Goal: Transaction & Acquisition: Obtain resource

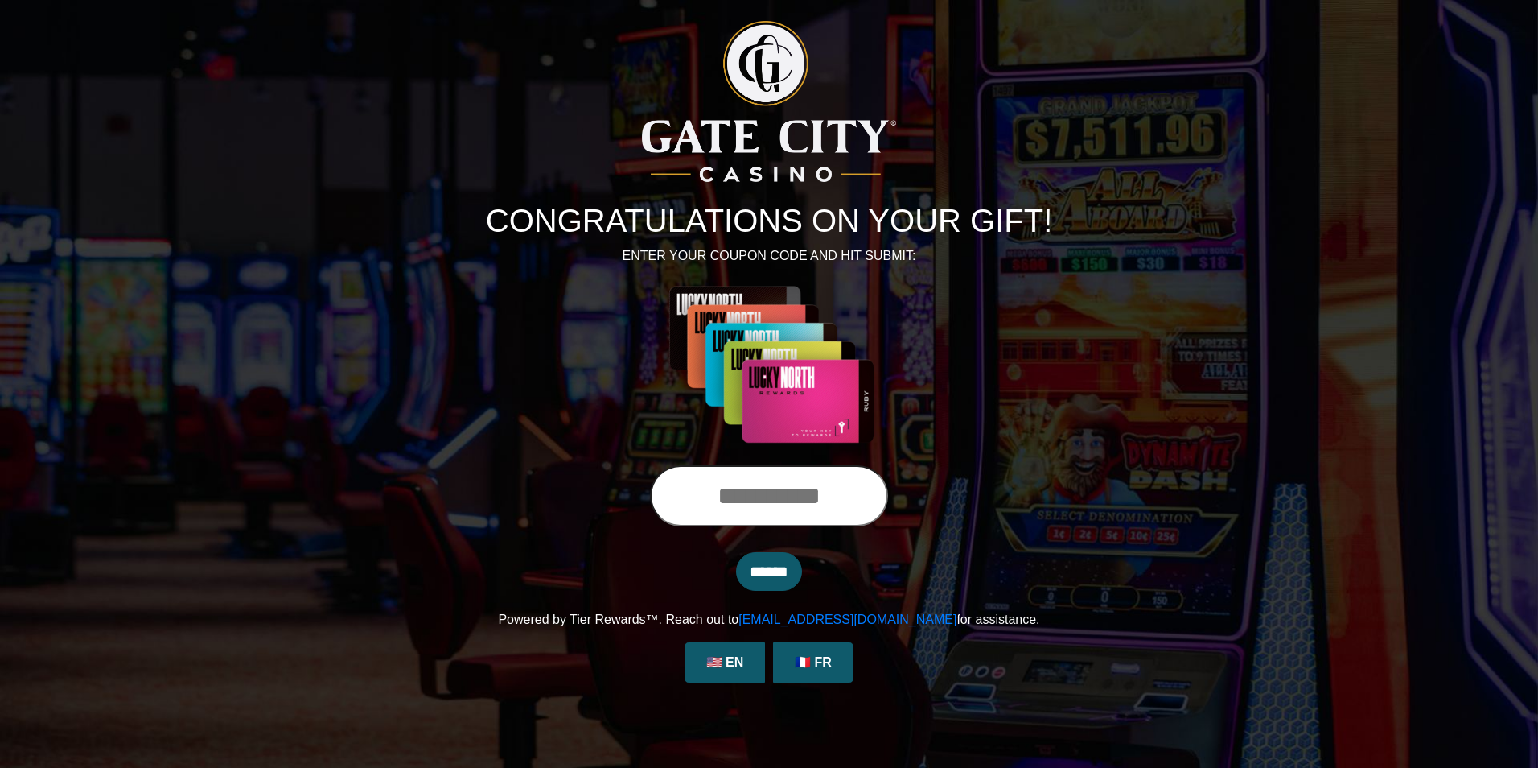
click at [809, 503] on input "text" at bounding box center [769, 495] width 238 height 61
type input "**********"
click at [736, 552] on input "******" at bounding box center [769, 571] width 66 height 39
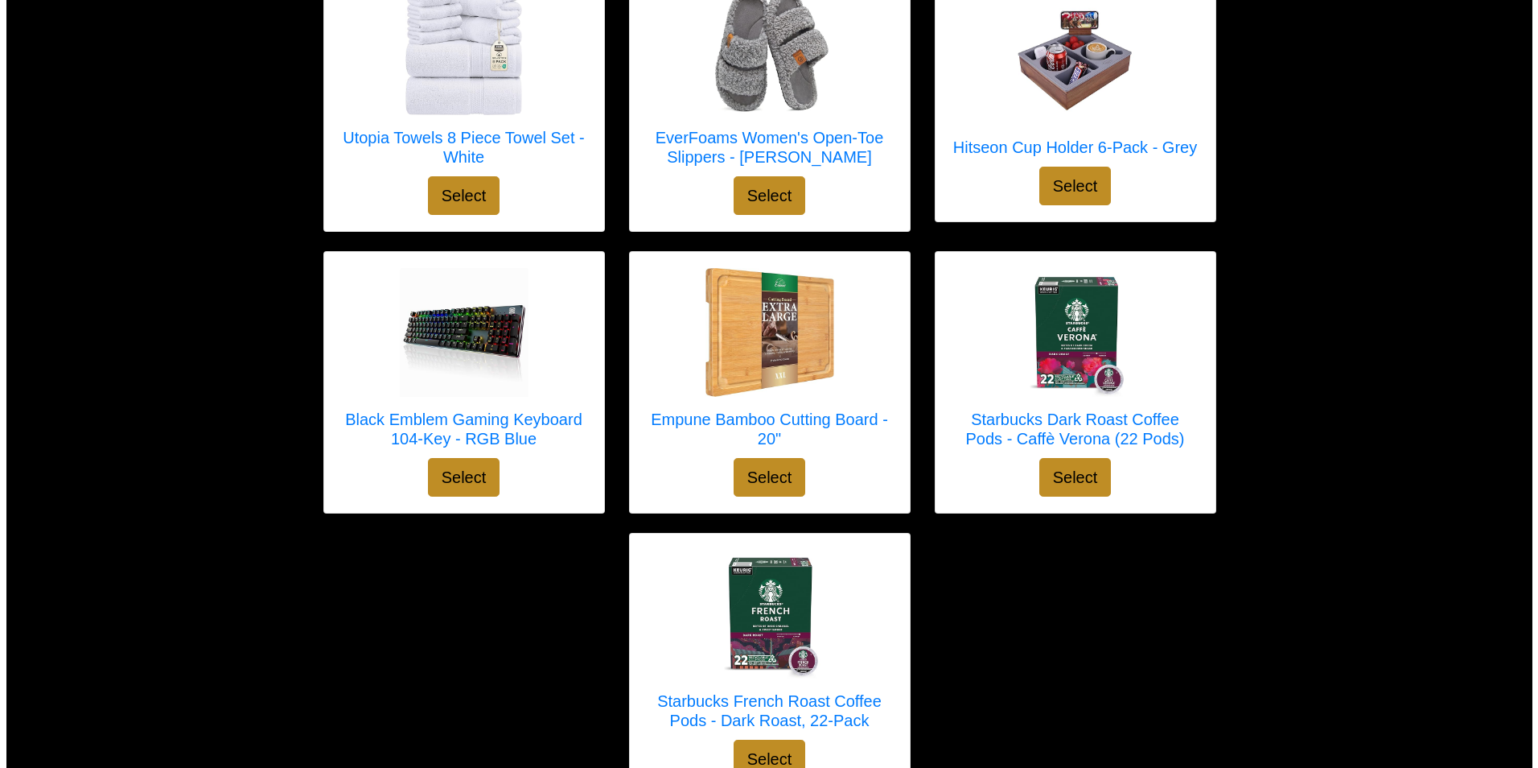
scroll to position [4345, 0]
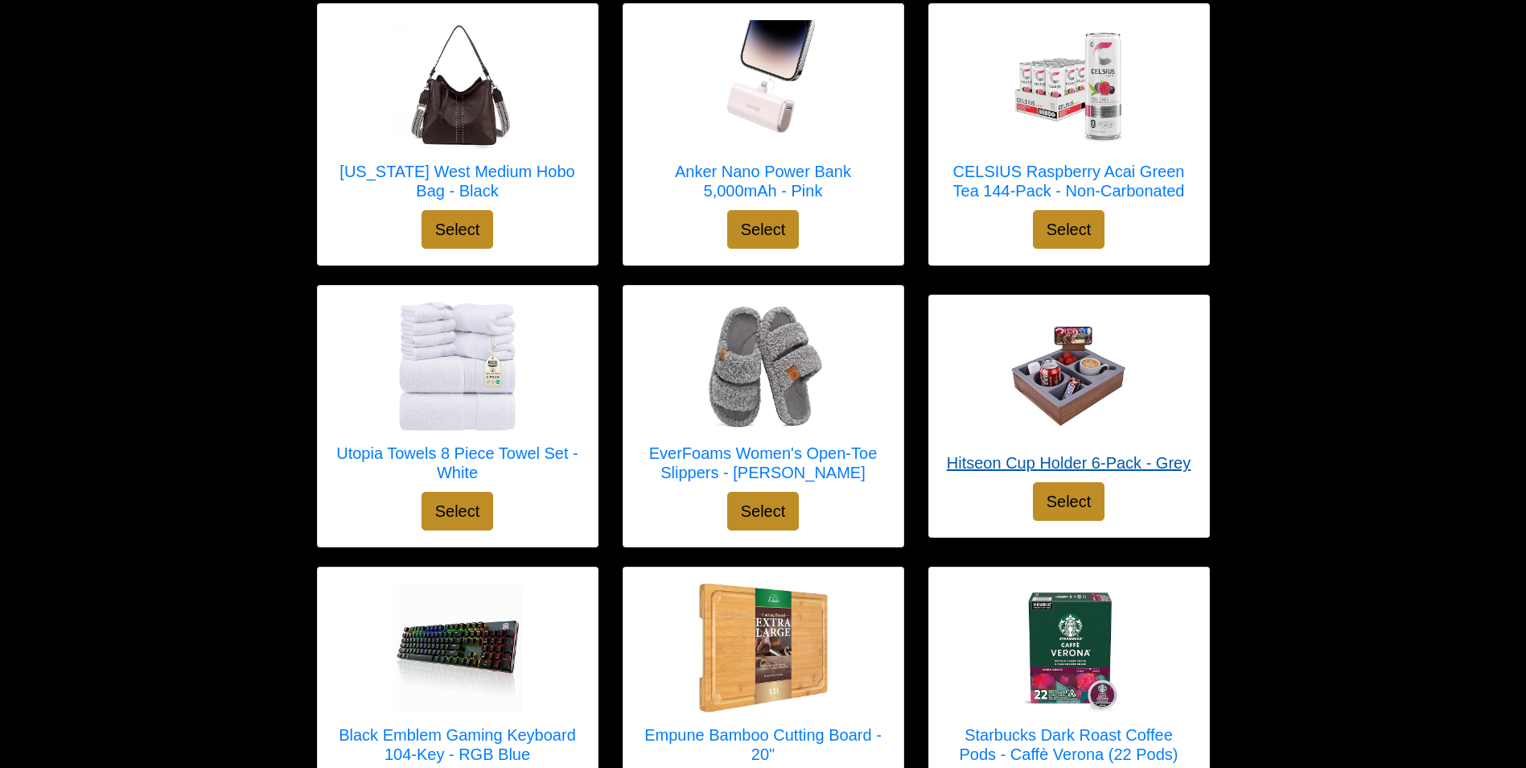
click at [1050, 453] on h5 "Hitseon Cup Holder 6-Pack - Grey" at bounding box center [1069, 462] width 244 height 19
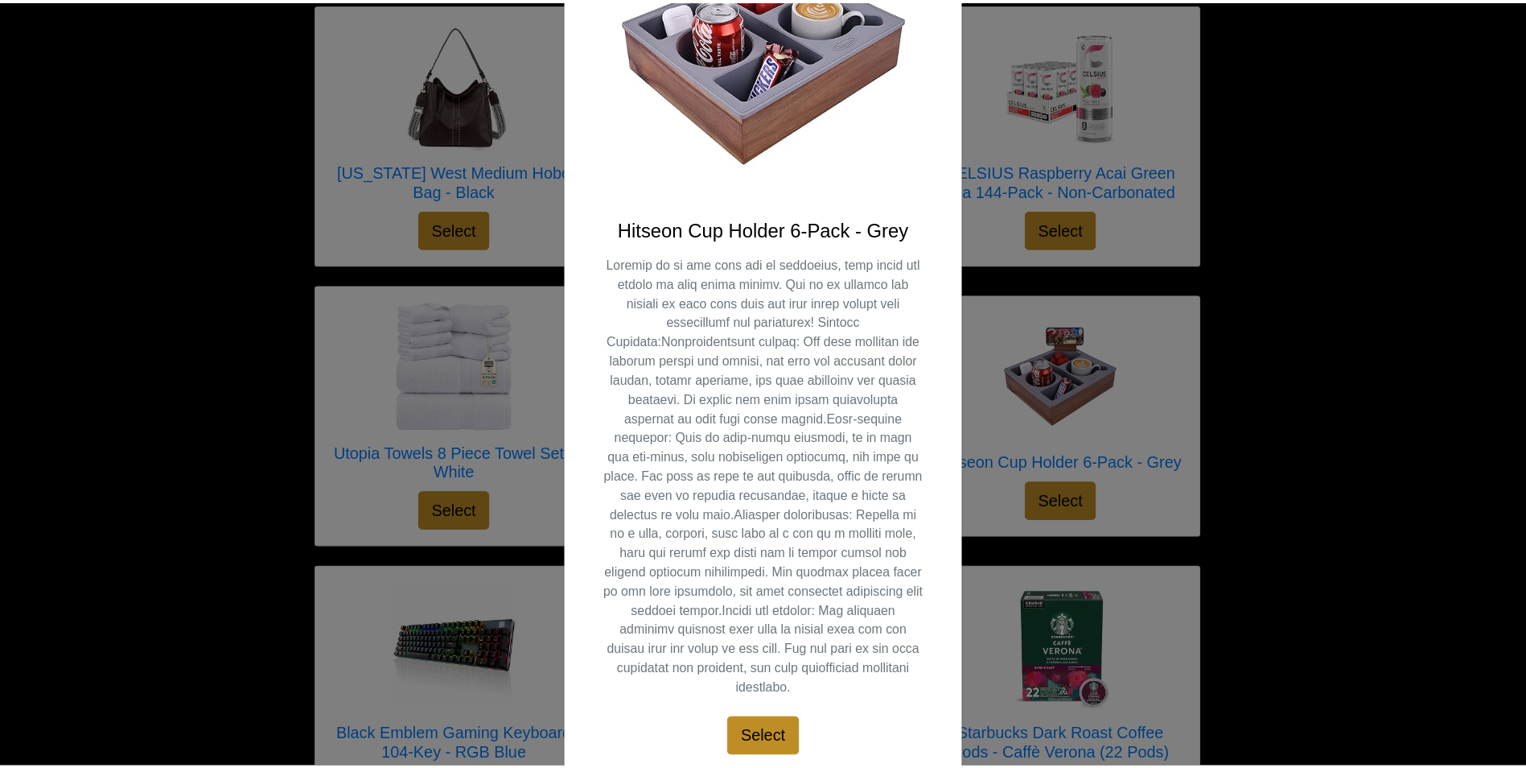
scroll to position [80, 0]
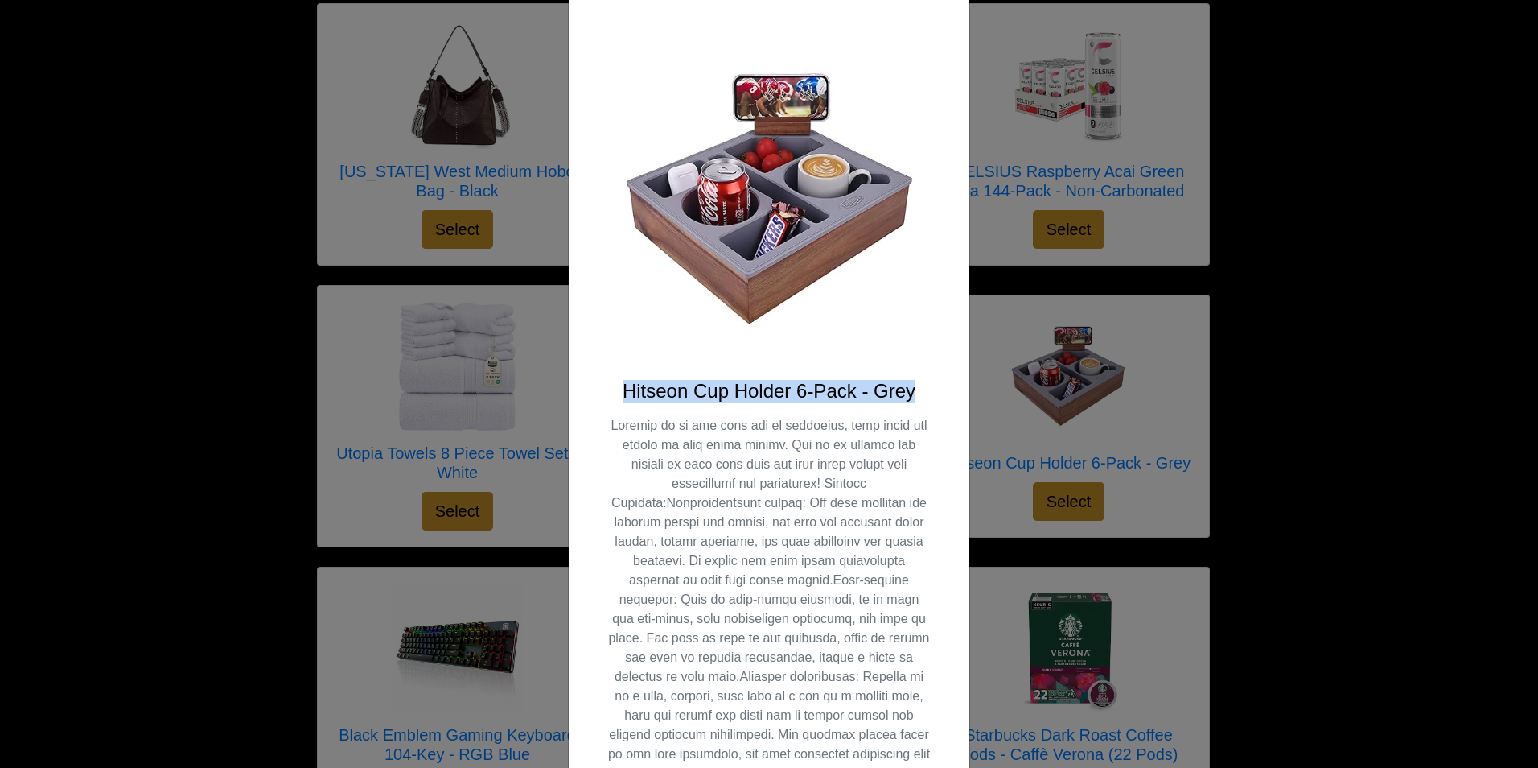
drag, startPoint x: 908, startPoint y: 387, endPoint x: 618, endPoint y: 391, distance: 290.5
click at [618, 391] on h4 "Hitseon Cup Holder 6-Pack - Grey" at bounding box center [768, 391] width 323 height 23
copy h4 "Hitseon Cup Holder 6-Pack - Grey"
click at [1374, 368] on div "X Hitseon Cup Holder 6-Pack - Grey Select" at bounding box center [769, 384] width 1538 height 768
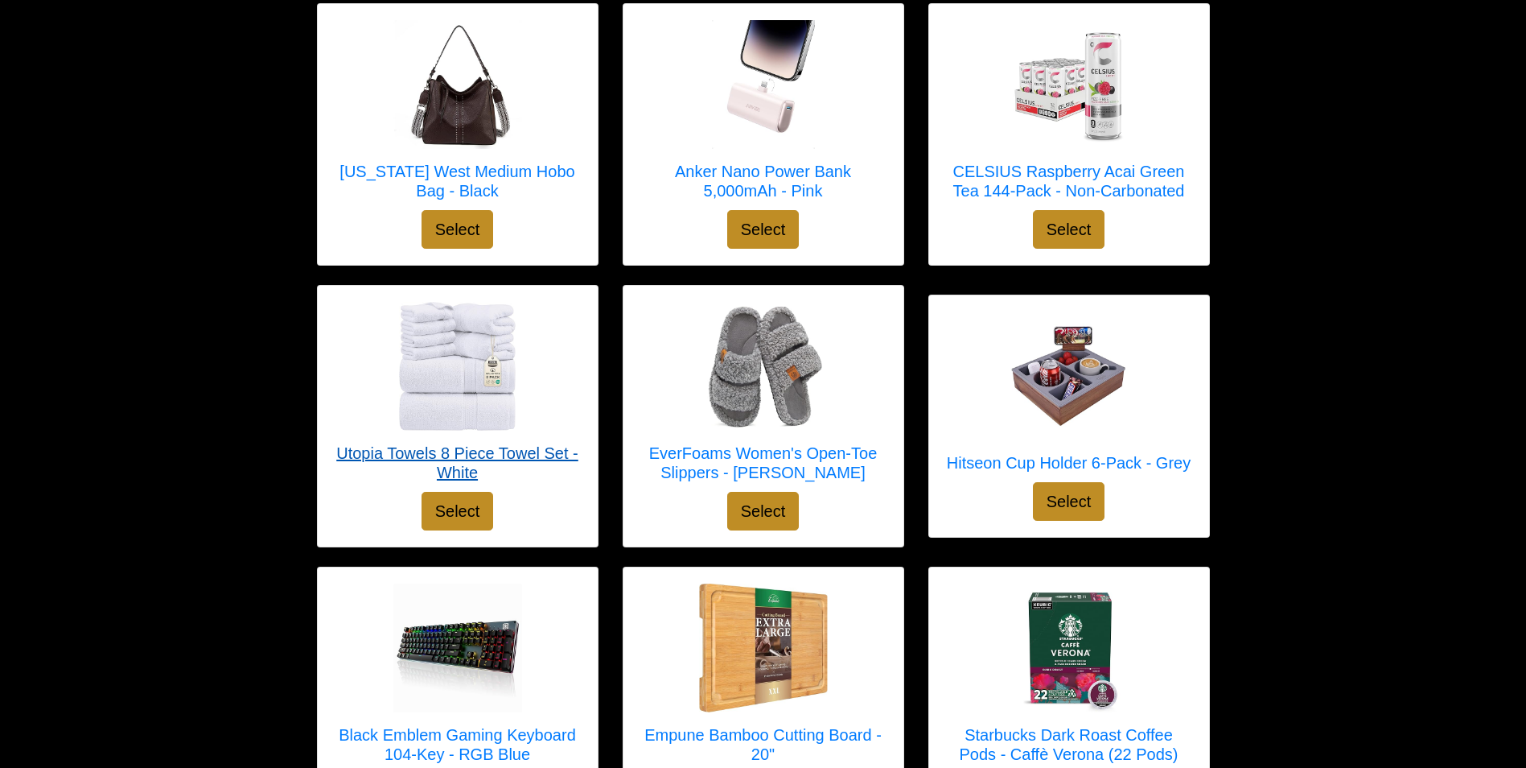
click at [500, 443] on h5 "Utopia Towels 8 Piece Towel Set - White" at bounding box center [458, 462] width 248 height 39
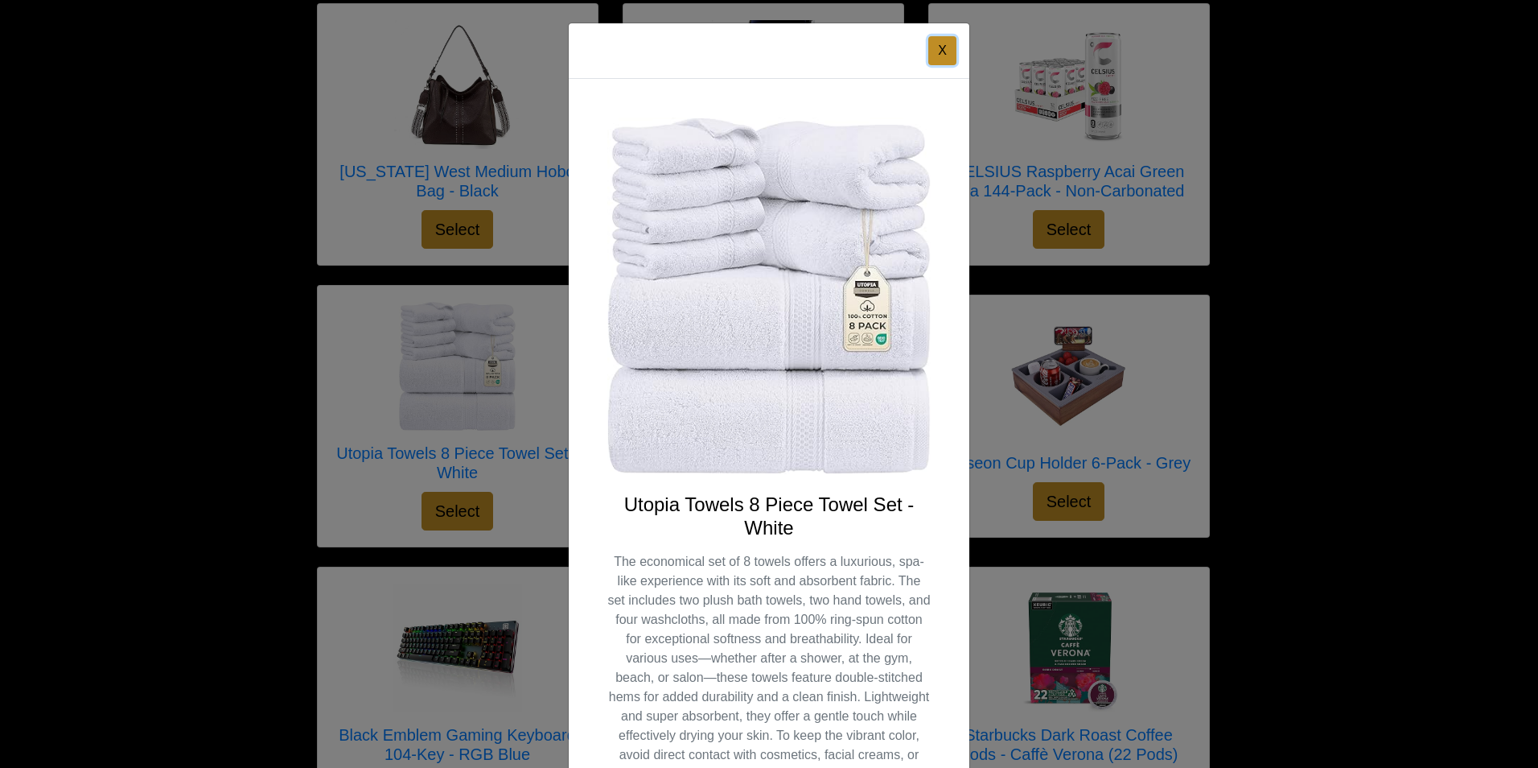
click at [940, 54] on button "X" at bounding box center [942, 50] width 28 height 29
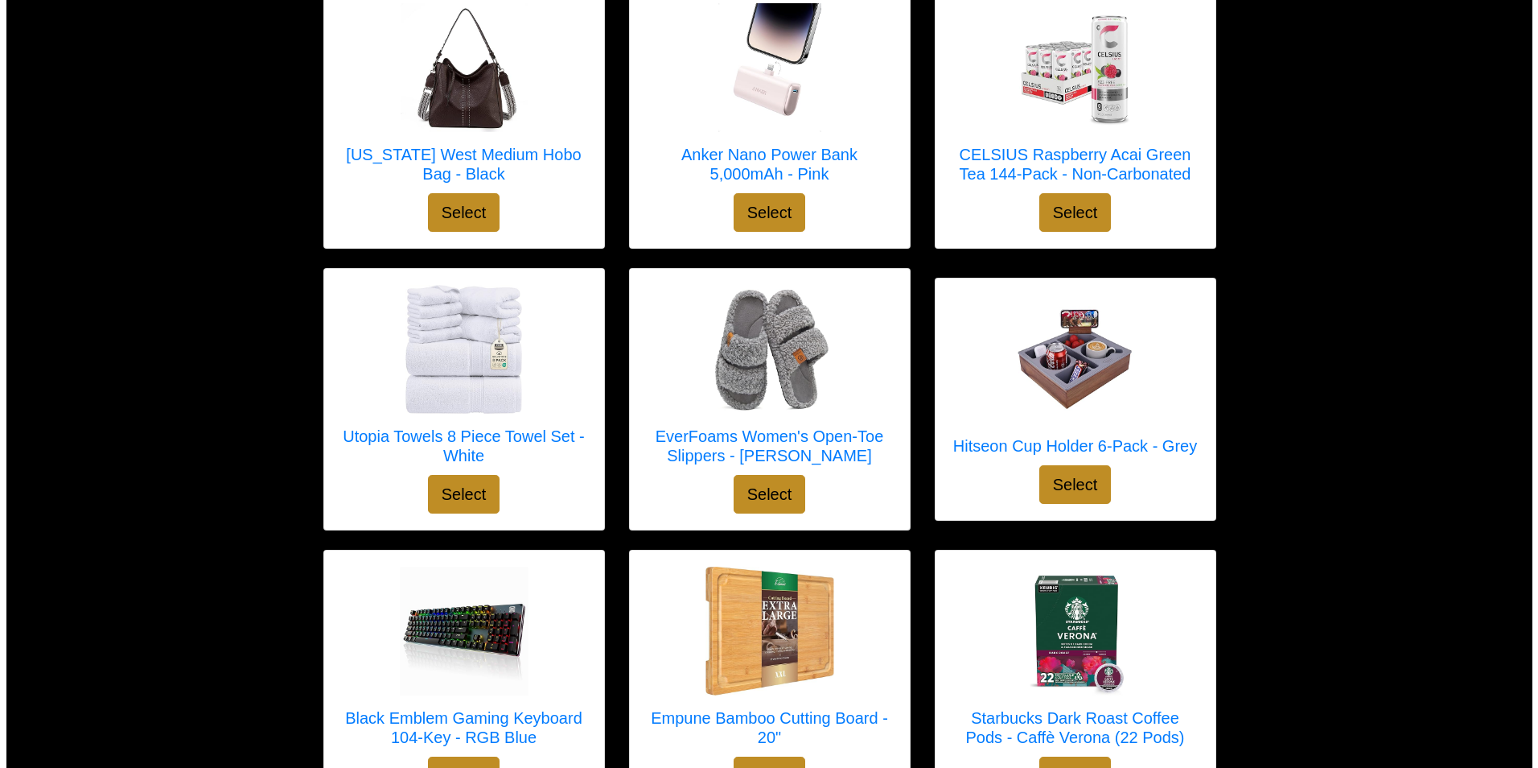
scroll to position [4345, 0]
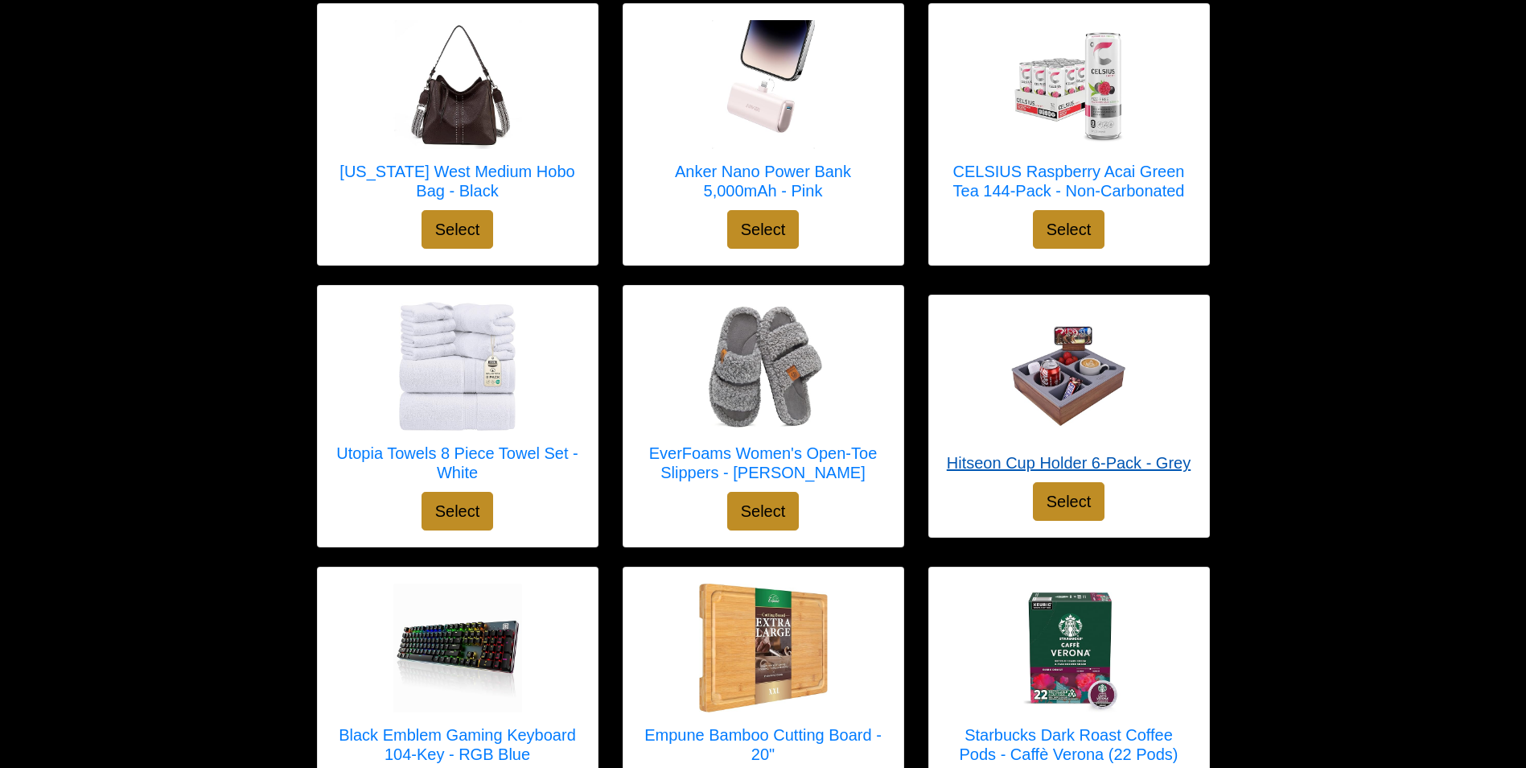
click at [1152, 453] on h5 "Hitseon Cup Holder 6-Pack - Grey" at bounding box center [1069, 462] width 244 height 19
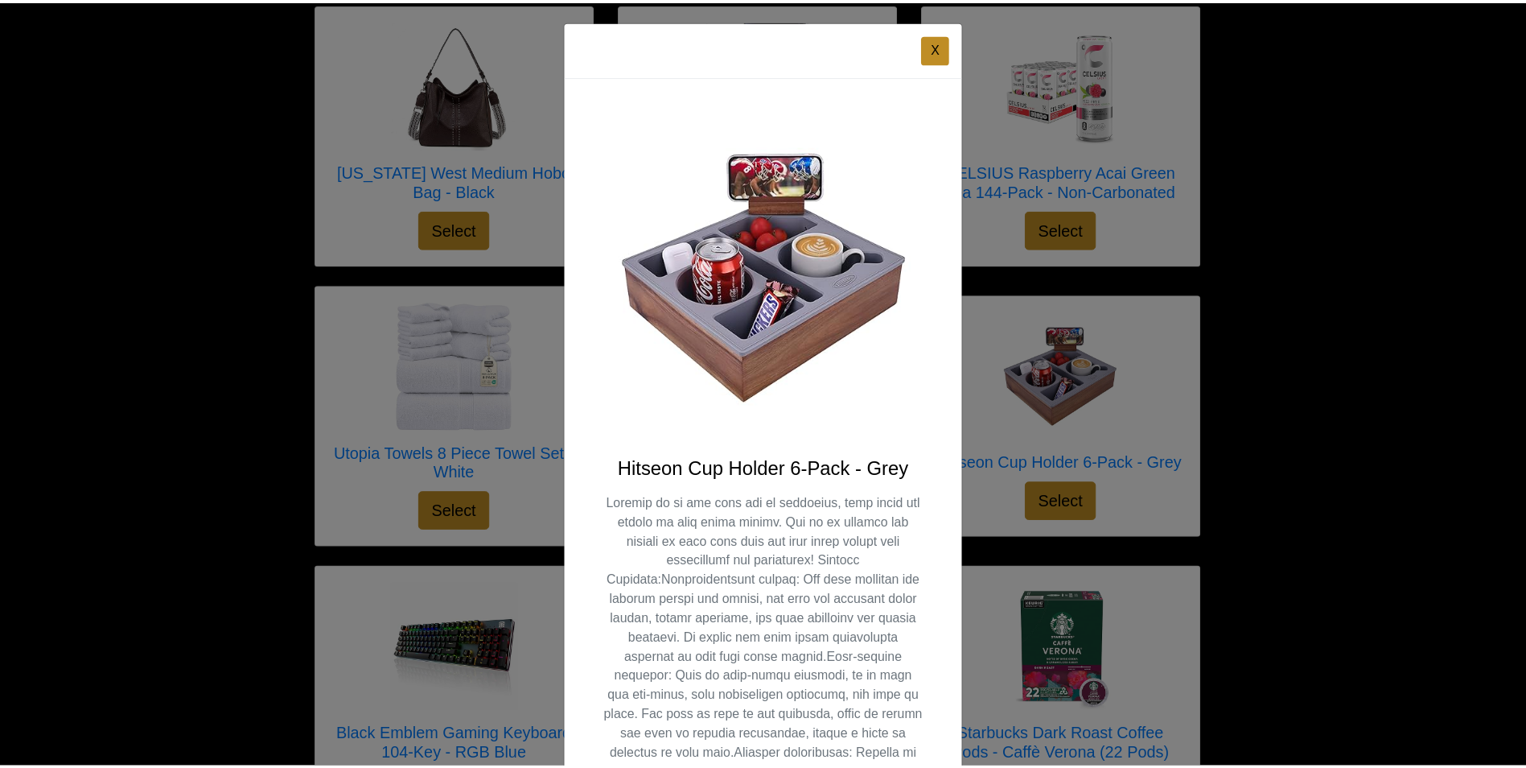
scroll to position [0, 0]
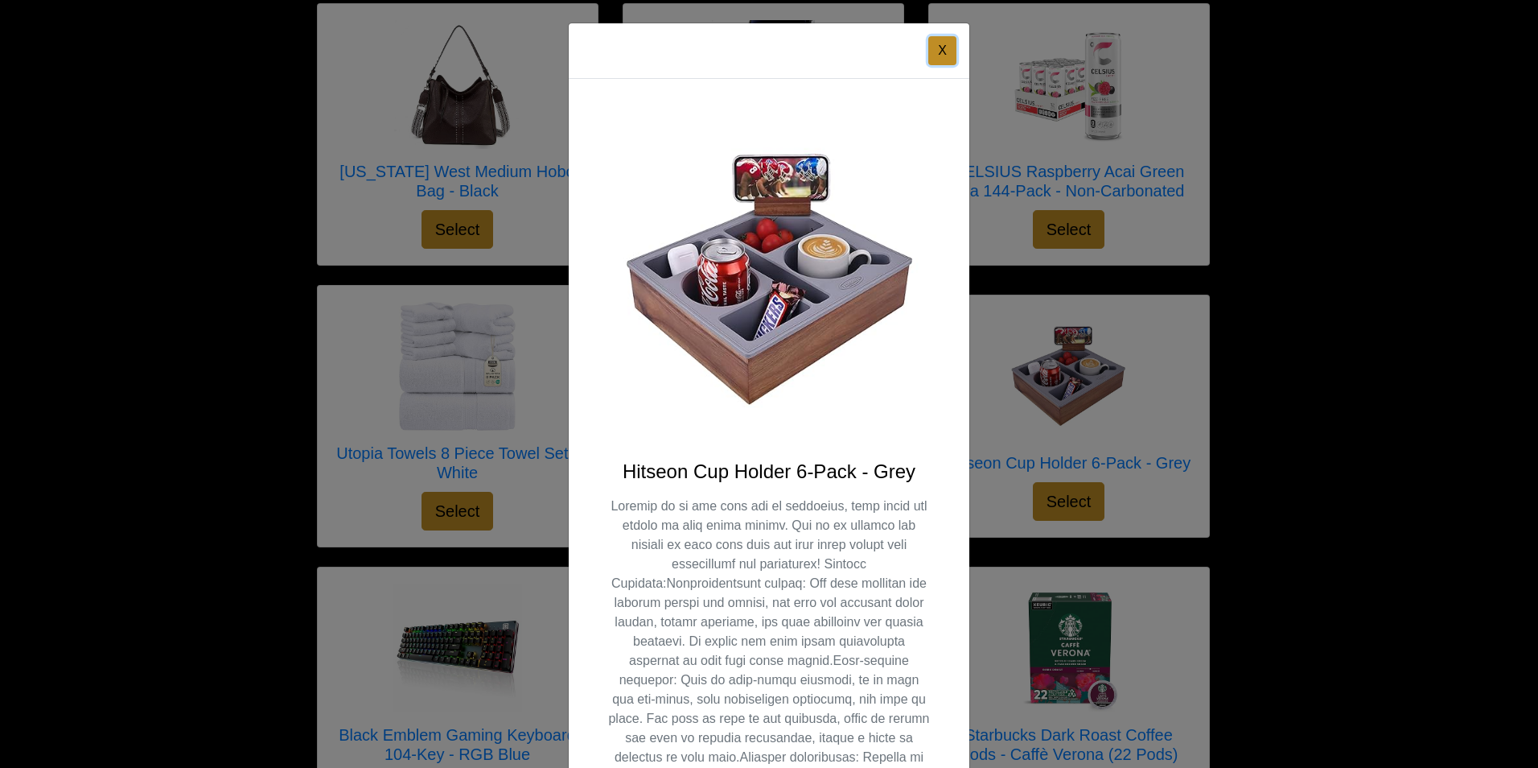
click at [939, 55] on button "X" at bounding box center [942, 50] width 28 height 29
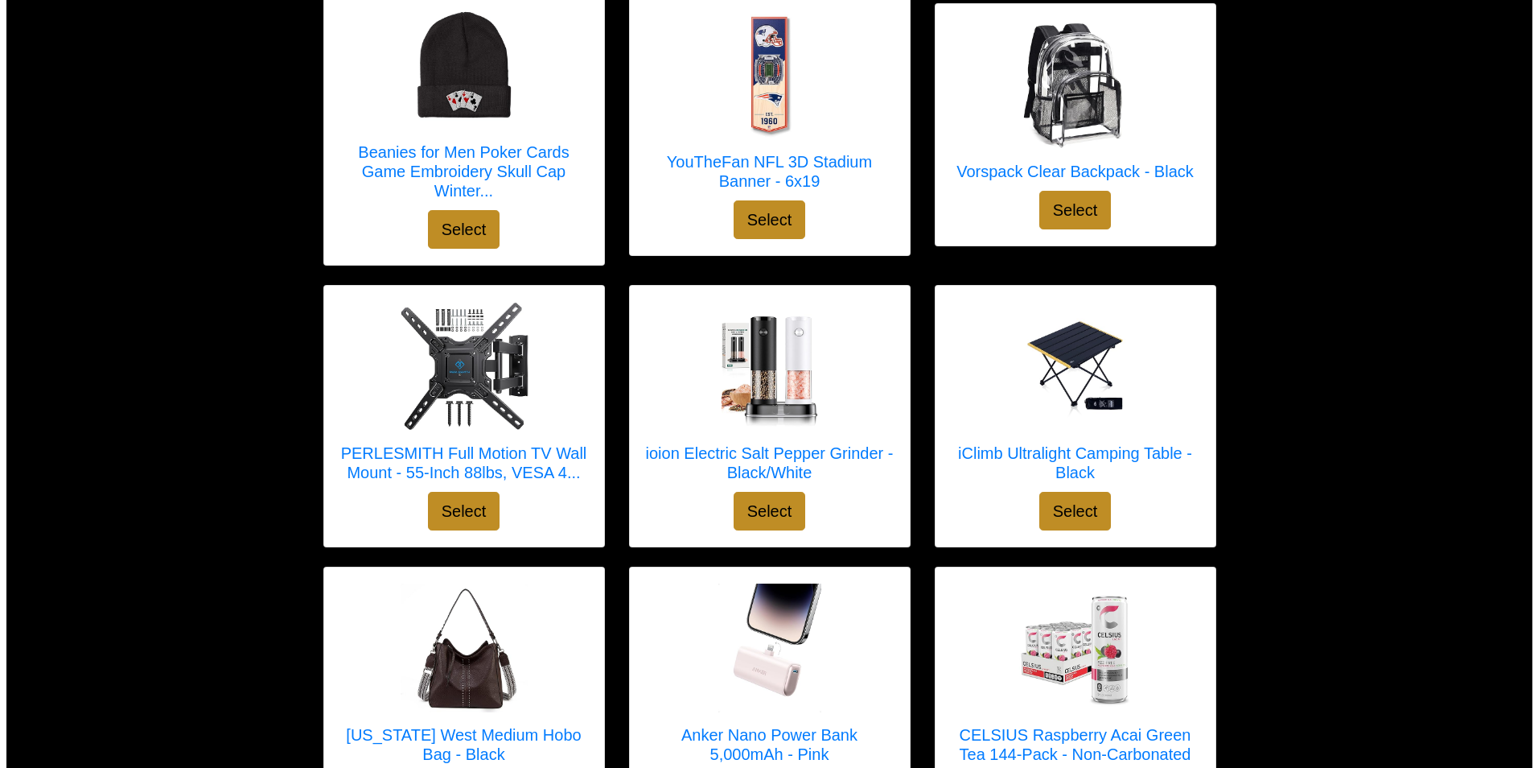
scroll to position [3701, 0]
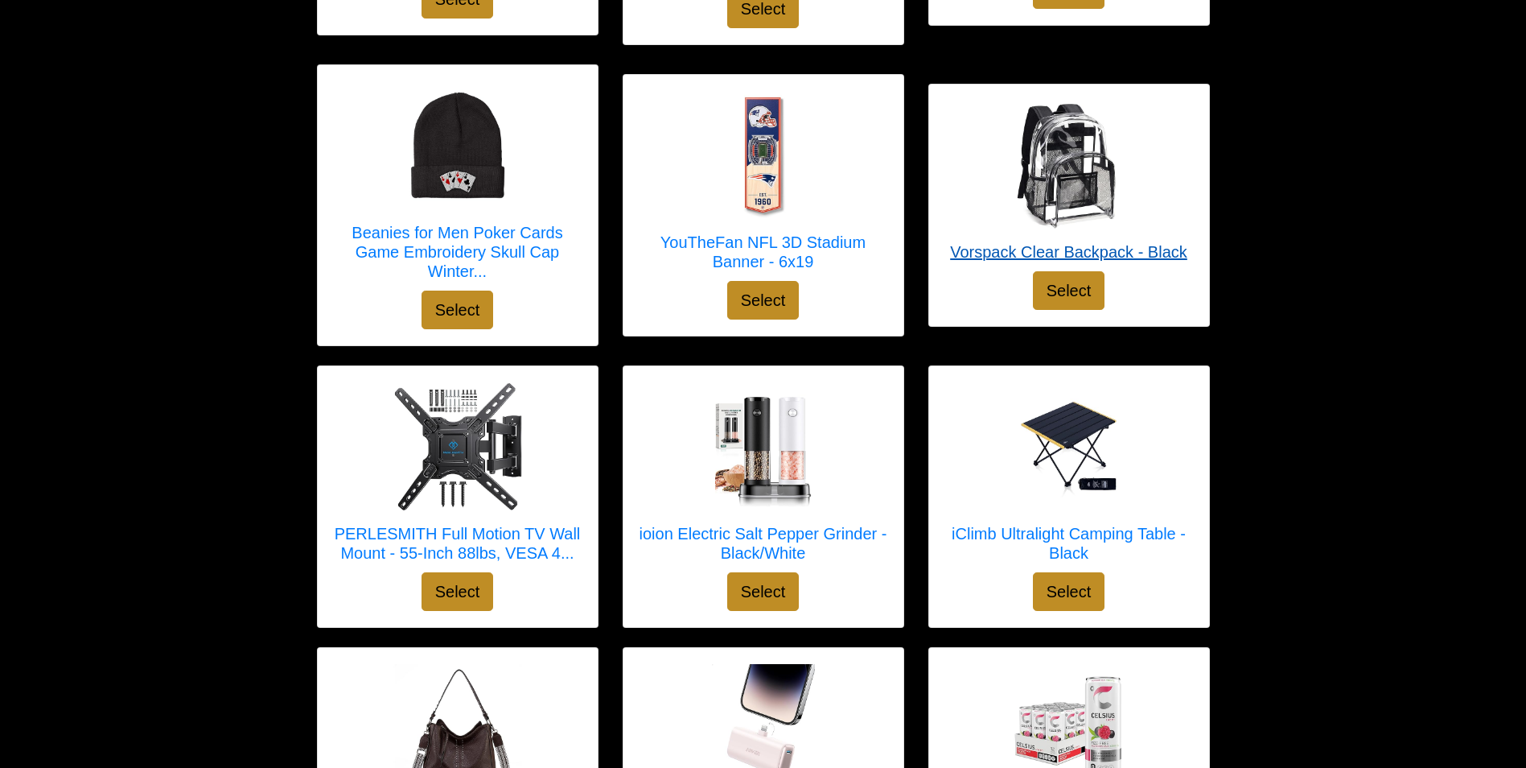
click at [1130, 242] on h5 "Vorspack Clear Backpack - Black" at bounding box center [1068, 251] width 237 height 19
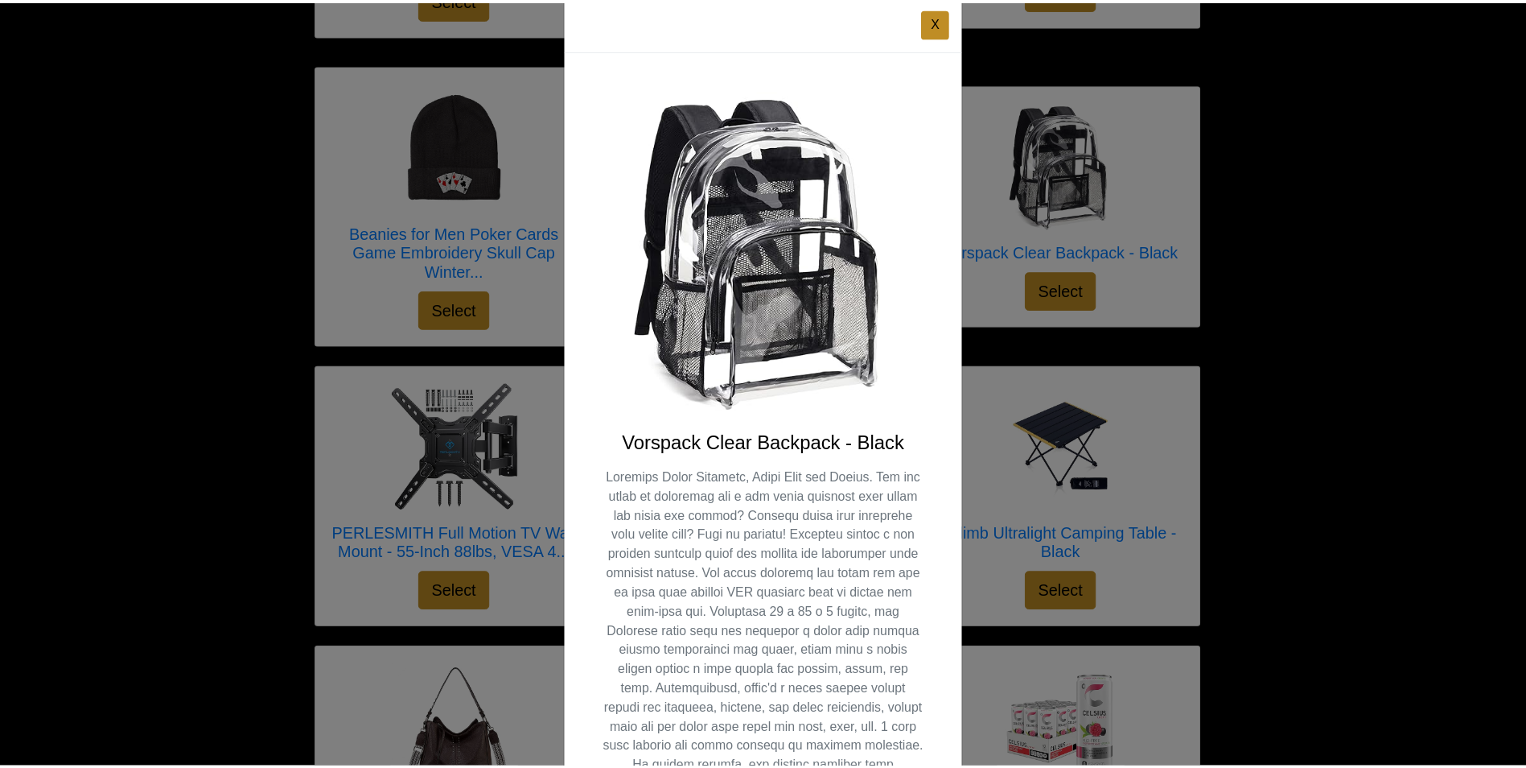
scroll to position [0, 0]
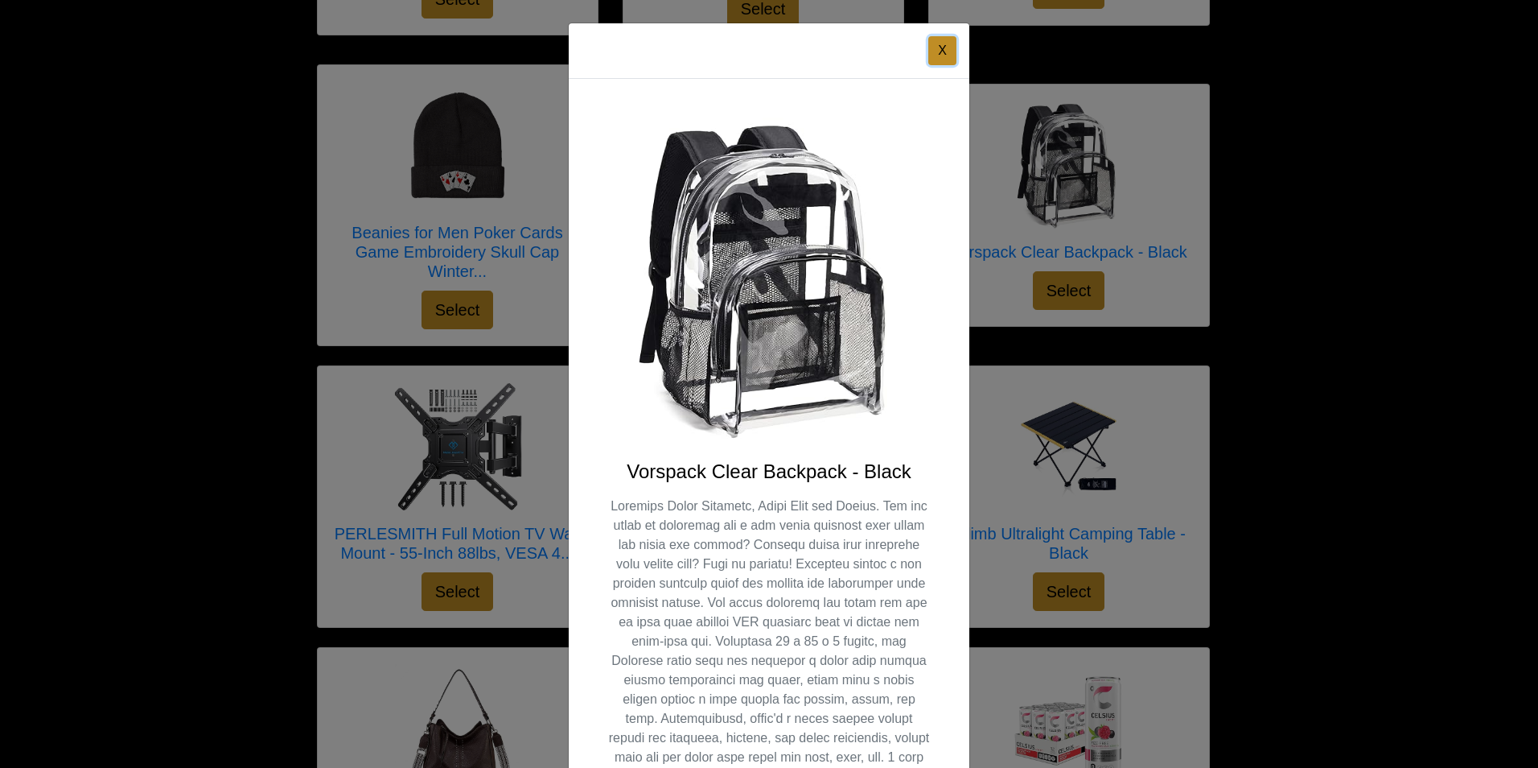
click at [940, 52] on button "X" at bounding box center [942, 50] width 28 height 29
